Goal: Information Seeking & Learning: Understand process/instructions

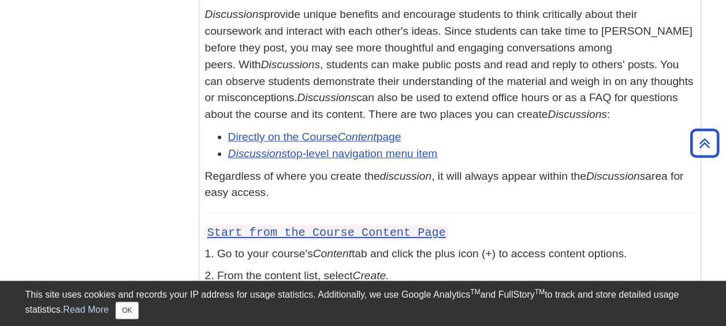
scroll to position [1444, 0]
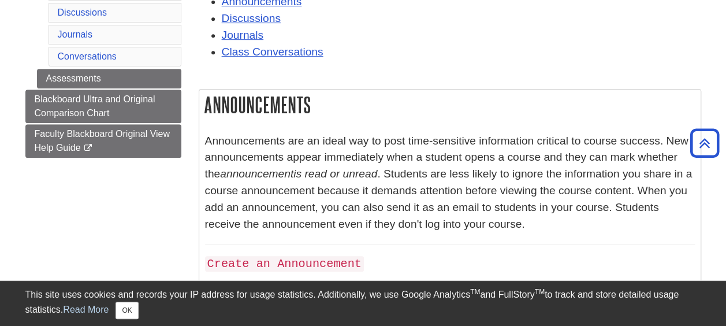
scroll to position [0, 0]
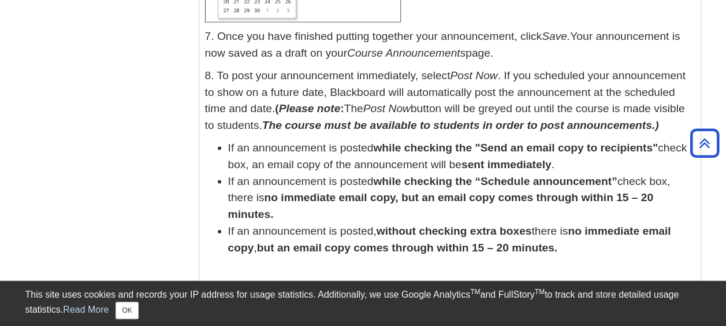
scroll to position [1155, 0]
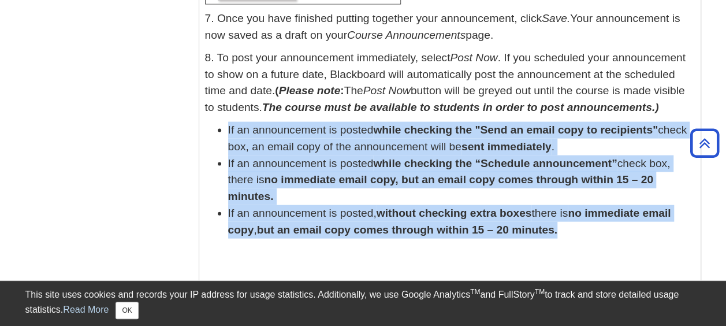
drag, startPoint x: 204, startPoint y: 124, endPoint x: 600, endPoint y: 240, distance: 412.4
copy ul "If an announcement is posted while checking the "Send an email copy to recipien…"
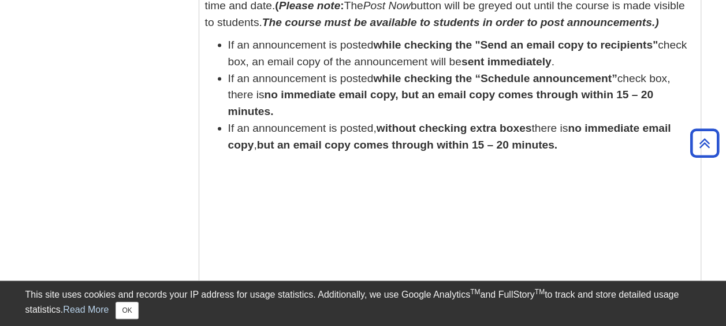
scroll to position [1097, 0]
